Goal: Task Accomplishment & Management: Manage account settings

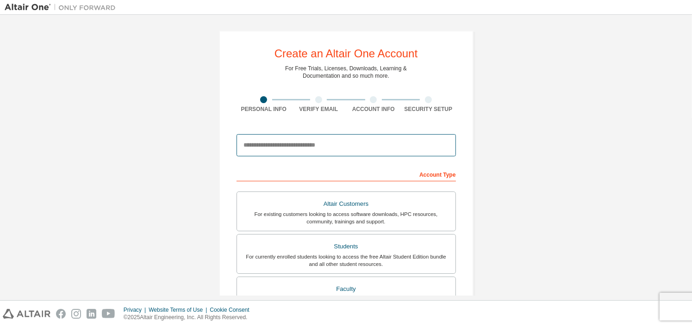
click at [317, 143] on input "email" at bounding box center [346, 145] width 219 height 22
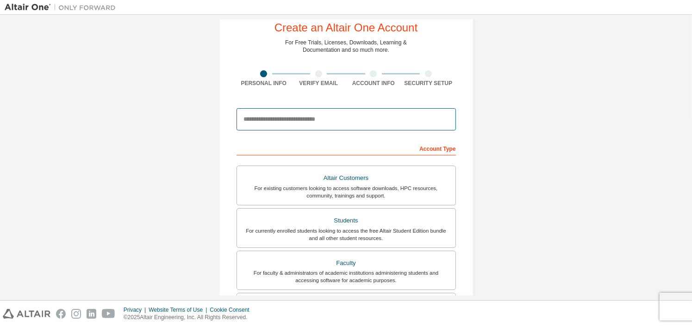
scroll to position [46, 0]
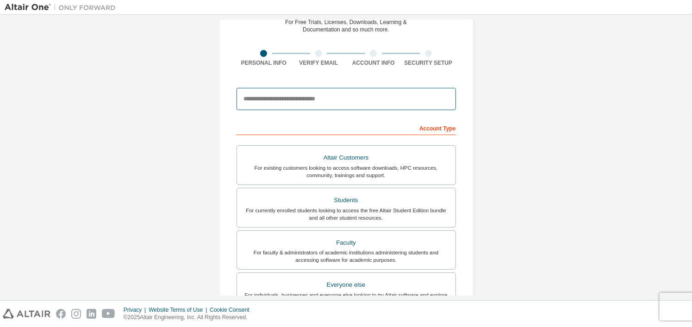
click at [281, 100] on input "email" at bounding box center [346, 99] width 219 height 22
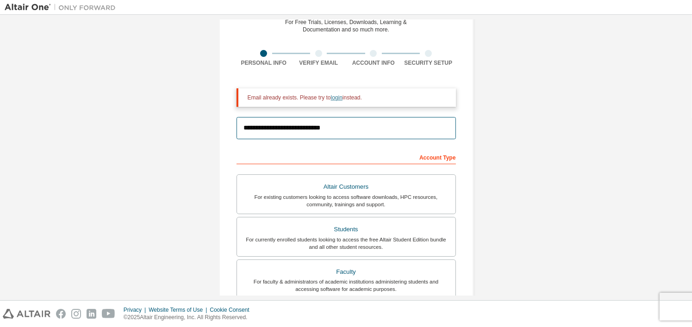
type input "**********"
click at [336, 100] on link "login" at bounding box center [337, 97] width 12 height 6
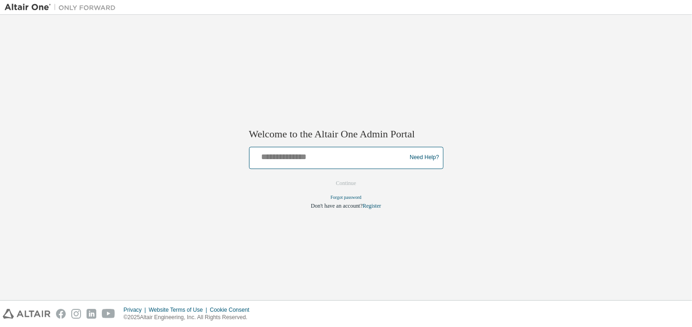
click at [313, 156] on input "text" at bounding box center [329, 155] width 152 height 13
type input "**********"
click at [326, 176] on button "Continue" at bounding box center [346, 183] width 40 height 14
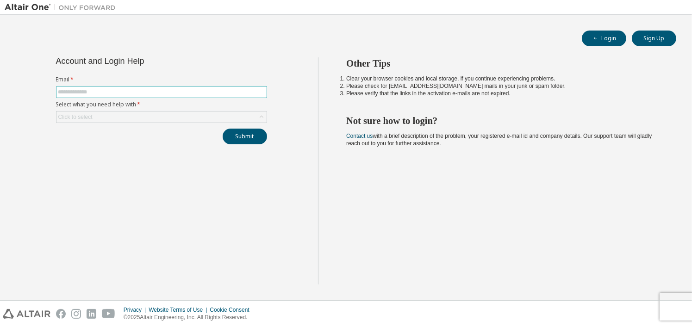
click at [145, 92] on input "text" at bounding box center [161, 91] width 206 height 7
type input "**********"
click at [148, 117] on div "Click to select" at bounding box center [161, 117] width 210 height 11
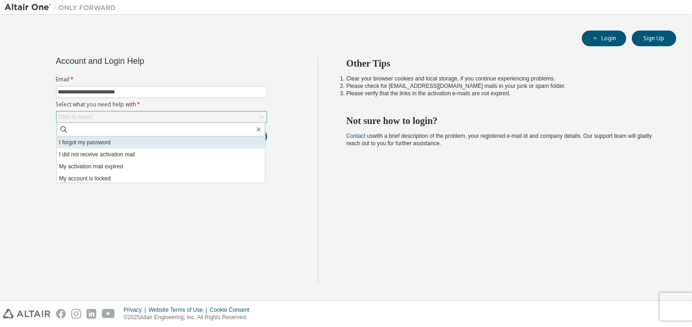
click at [126, 144] on li "I forgot my password" at bounding box center [161, 143] width 208 height 12
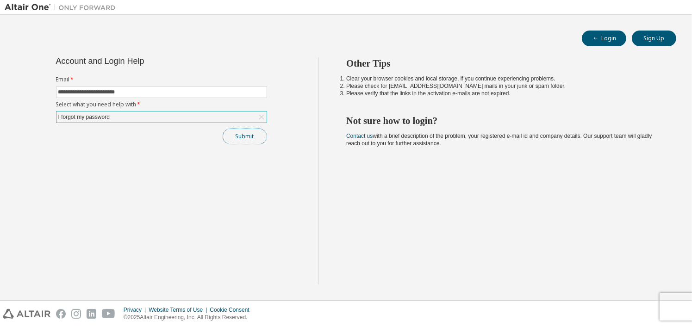
click at [254, 141] on button "Submit" at bounding box center [245, 137] width 44 height 16
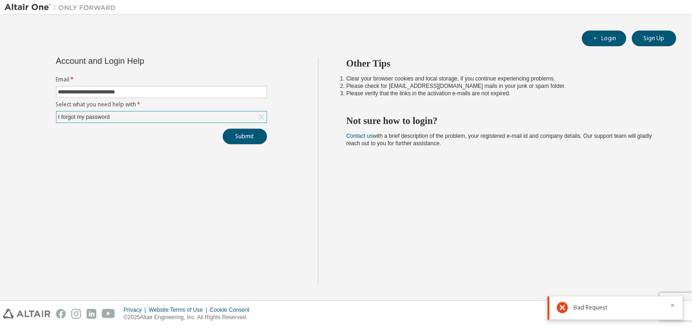
click at [246, 139] on button "Submit" at bounding box center [245, 137] width 44 height 16
click at [115, 116] on div "I forgot my password" at bounding box center [161, 117] width 210 height 11
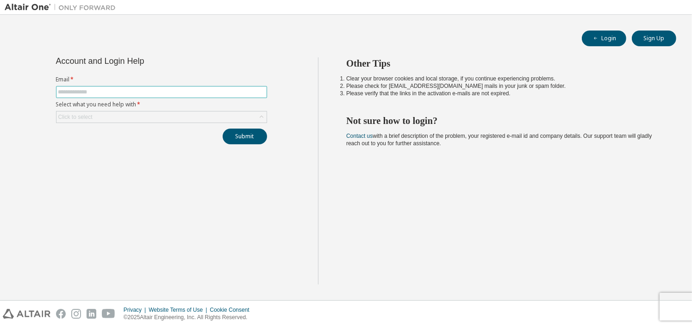
click at [98, 89] on input "text" at bounding box center [161, 91] width 206 height 7
type input "**********"
click at [133, 92] on input "**********" at bounding box center [161, 91] width 206 height 7
click at [223, 129] on button "Submit" at bounding box center [245, 137] width 44 height 16
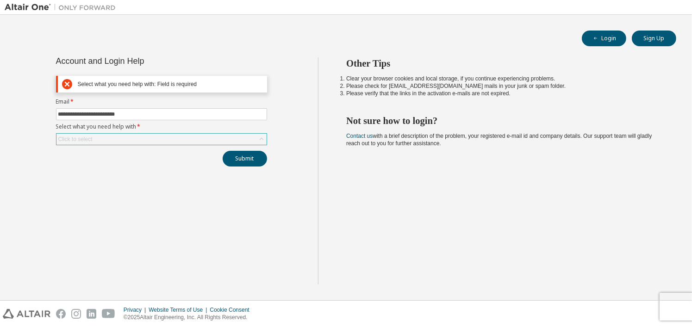
click at [124, 138] on div "Click to select" at bounding box center [161, 139] width 210 height 11
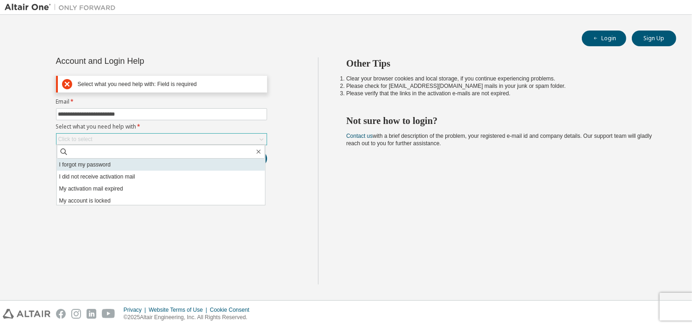
click at [102, 167] on li "I forgot my password" at bounding box center [161, 165] width 208 height 12
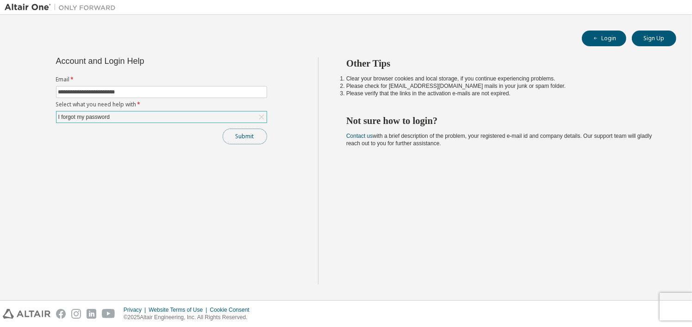
click at [237, 138] on button "Submit" at bounding box center [245, 137] width 44 height 16
click at [234, 138] on button "Submit" at bounding box center [245, 137] width 44 height 16
click at [139, 91] on input "text" at bounding box center [161, 91] width 206 height 7
type input "**********"
click at [211, 117] on div "Click to select" at bounding box center [161, 117] width 210 height 11
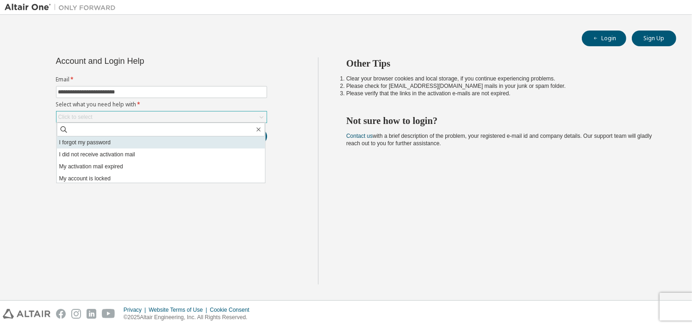
click at [106, 142] on li "I forgot my password" at bounding box center [161, 143] width 208 height 12
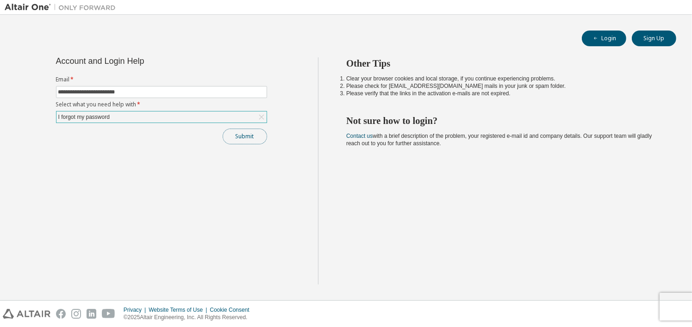
click at [264, 131] on button "Submit" at bounding box center [245, 137] width 44 height 16
click at [92, 89] on input "text" at bounding box center [161, 91] width 206 height 7
type input "**********"
click at [116, 113] on div "Click to select" at bounding box center [161, 117] width 210 height 11
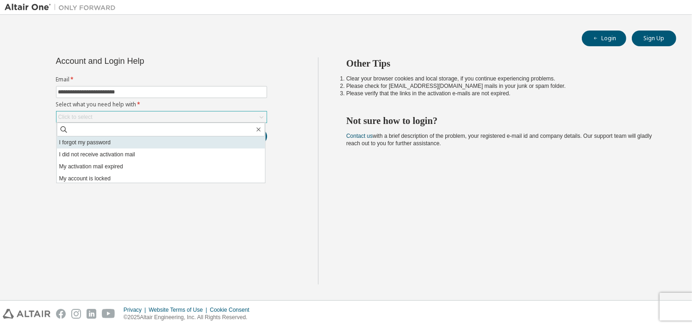
click at [115, 140] on li "I forgot my password" at bounding box center [161, 143] width 208 height 12
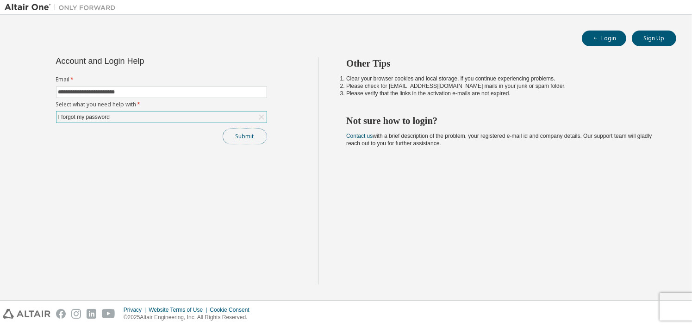
click at [260, 137] on button "Submit" at bounding box center [245, 137] width 44 height 16
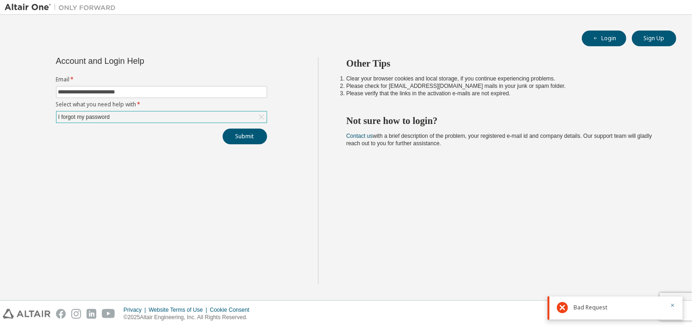
click at [569, 309] on div at bounding box center [565, 307] width 17 height 11
drag, startPoint x: 563, startPoint y: 306, endPoint x: 540, endPoint y: 298, distance: 24.6
click at [546, 304] on body "**********" at bounding box center [346, 163] width 692 height 327
drag, startPoint x: 622, startPoint y: 309, endPoint x: 641, endPoint y: 302, distance: 20.6
click at [627, 307] on div "Bad Request" at bounding box center [619, 307] width 91 height 11
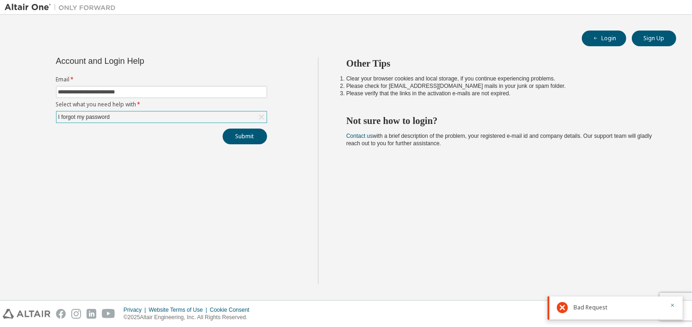
drag, startPoint x: 641, startPoint y: 302, endPoint x: 653, endPoint y: 299, distance: 12.2
click at [653, 299] on div "Bad Request" at bounding box center [615, 308] width 135 height 23
click at [674, 303] on div "Bad Request" at bounding box center [615, 308] width 135 height 23
click at [673, 306] on icon "button" at bounding box center [673, 306] width 6 height 6
click at [138, 309] on div "Privacy" at bounding box center [136, 309] width 25 height 7
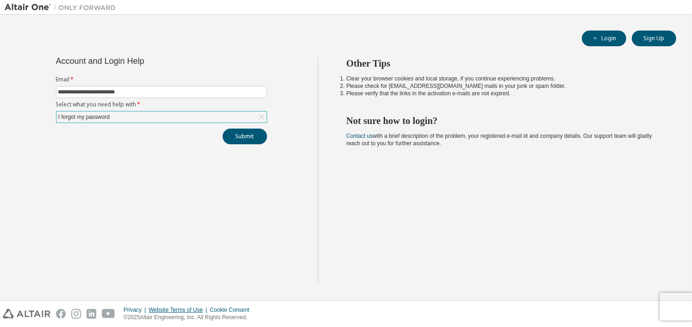
click at [168, 310] on div "Website Terms of Use" at bounding box center [179, 309] width 61 height 7
click at [213, 311] on div "Cookie Consent" at bounding box center [232, 309] width 45 height 7
click at [68, 94] on input "text" at bounding box center [161, 91] width 206 height 7
click at [184, 120] on div "Click to select" at bounding box center [161, 117] width 210 height 11
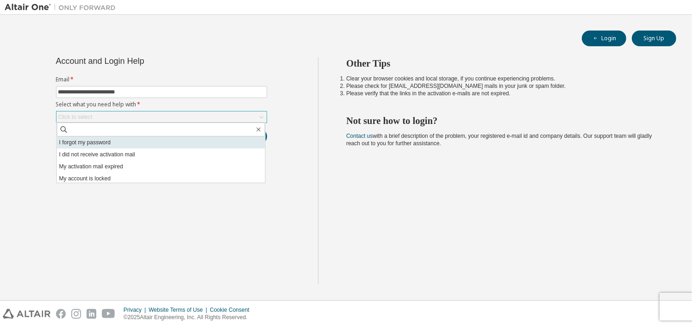
click at [130, 141] on li "I forgot my password" at bounding box center [161, 143] width 208 height 12
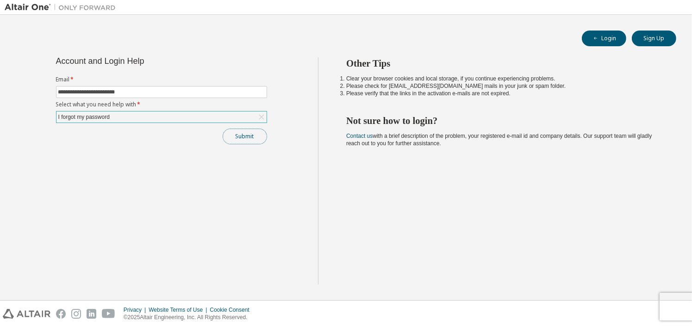
click at [251, 141] on button "Submit" at bounding box center [245, 137] width 44 height 16
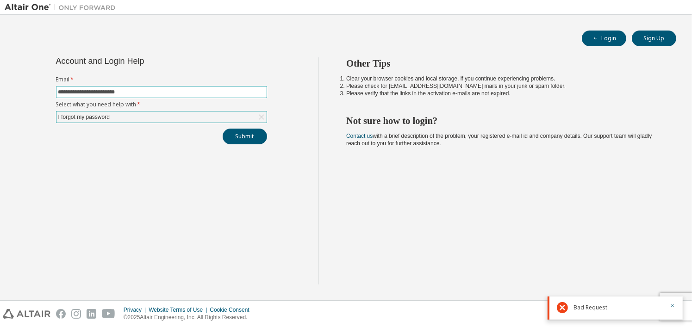
click at [131, 91] on input "**********" at bounding box center [161, 91] width 206 height 7
type input "**********"
click at [256, 134] on button "Submit" at bounding box center [245, 137] width 44 height 16
